Goal: Transaction & Acquisition: Purchase product/service

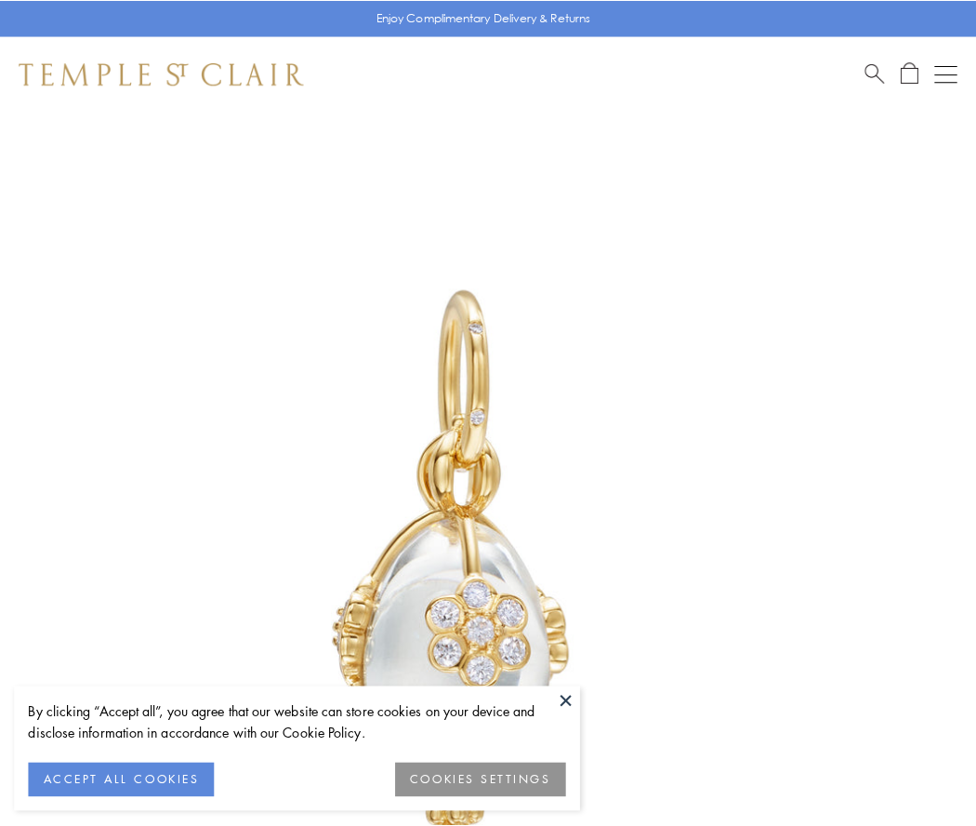
scroll to position [37, 0]
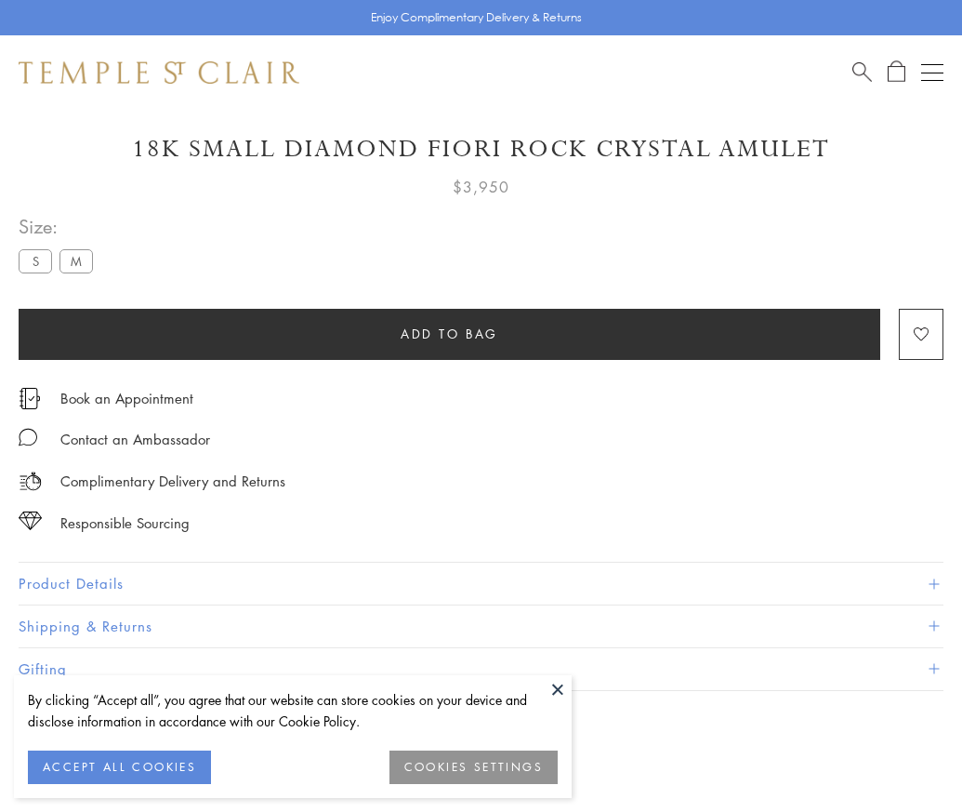
click at [449, 333] on span "Add to bag" at bounding box center [450, 334] width 98 height 20
